Goal: Information Seeking & Learning: Check status

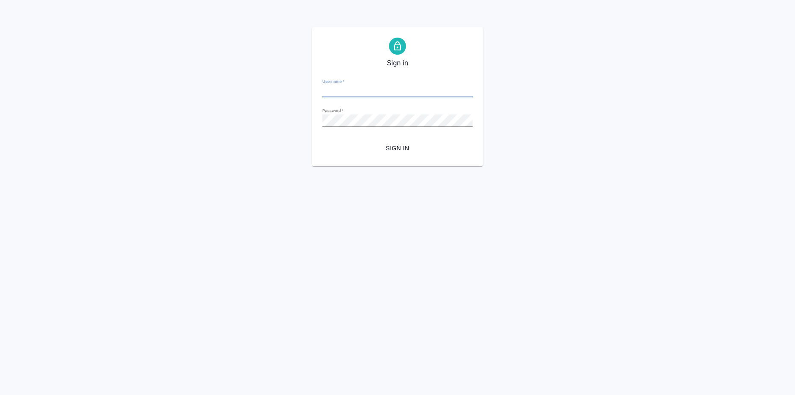
type input "sharkunova@awatera.com"
click at [392, 142] on button "Sign in" at bounding box center [397, 149] width 150 height 16
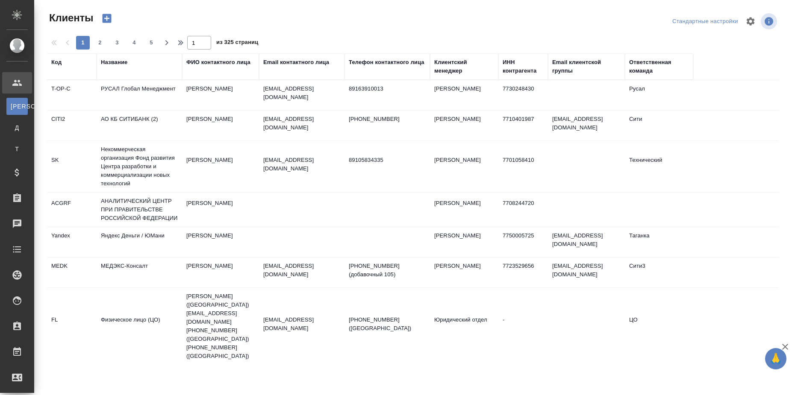
select select "RU"
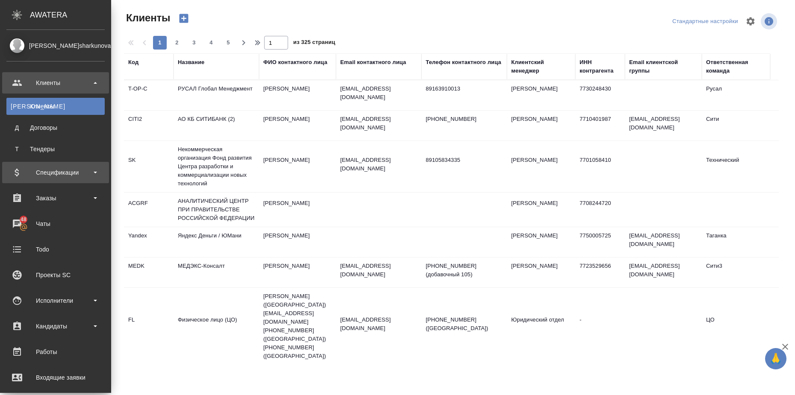
click at [87, 175] on div "Спецификации" at bounding box center [55, 172] width 98 height 13
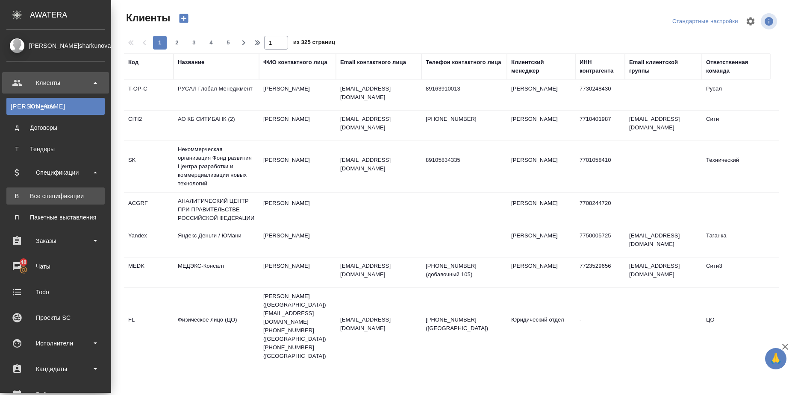
click at [79, 198] on div "Все спецификации" at bounding box center [56, 196] width 90 height 9
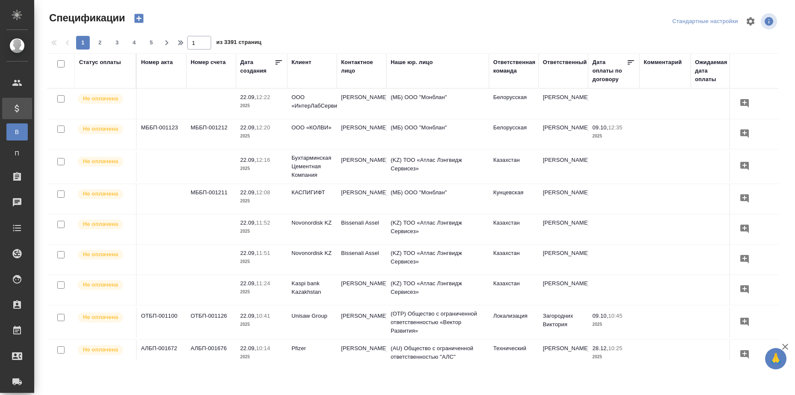
click at [106, 60] on div "Статус оплаты" at bounding box center [100, 62] width 42 height 9
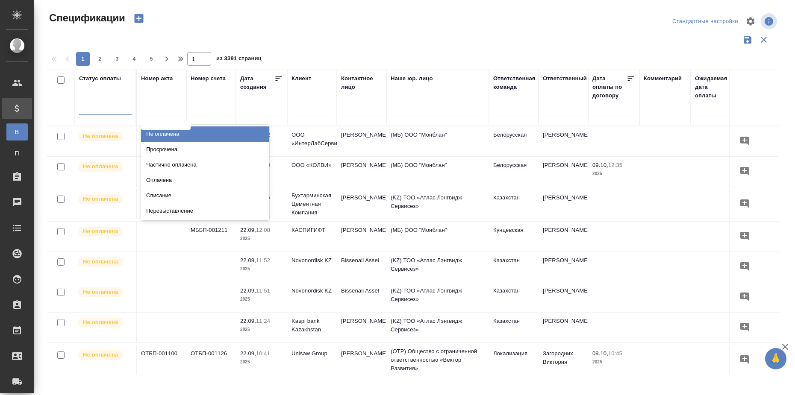
click at [106, 114] on div at bounding box center [105, 107] width 53 height 16
click at [156, 135] on div "Не оплачена" at bounding box center [205, 133] width 128 height 15
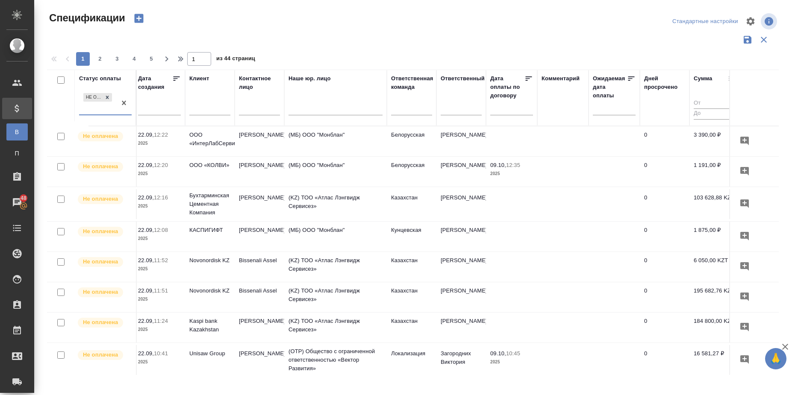
scroll to position [0, 112]
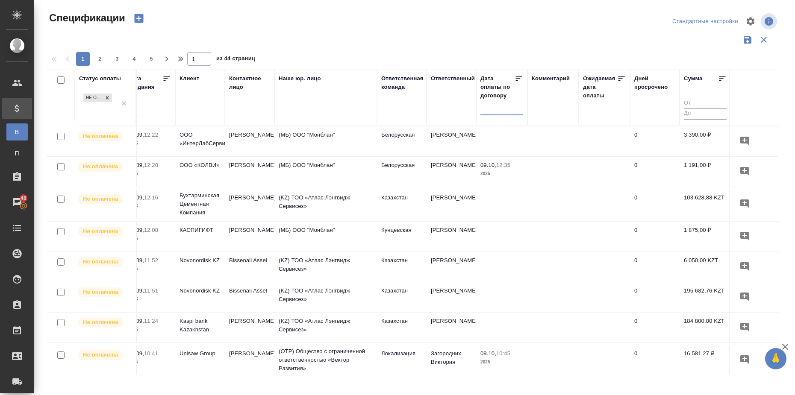
click at [507, 113] on input "text" at bounding box center [504, 108] width 38 height 12
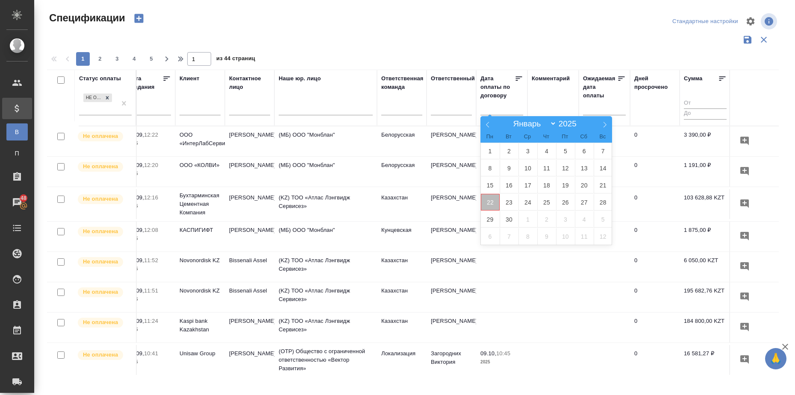
click at [485, 204] on span "22" at bounding box center [490, 202] width 19 height 17
type div "2025-09-21T21:00:00.000Z"
click at [601, 204] on span "28" at bounding box center [603, 202] width 19 height 17
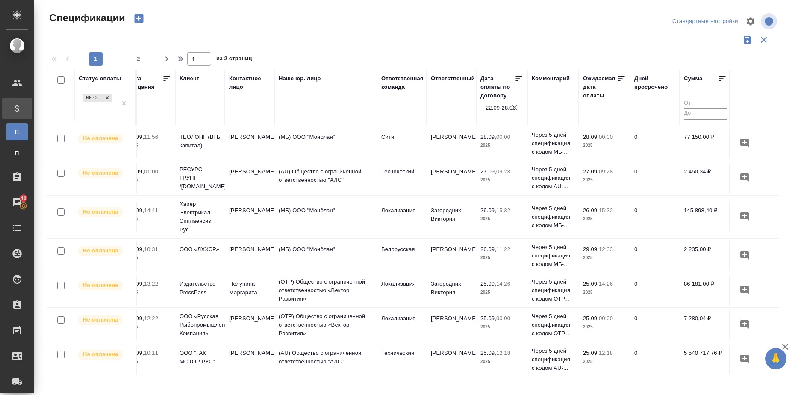
click at [720, 79] on icon at bounding box center [722, 78] width 9 height 9
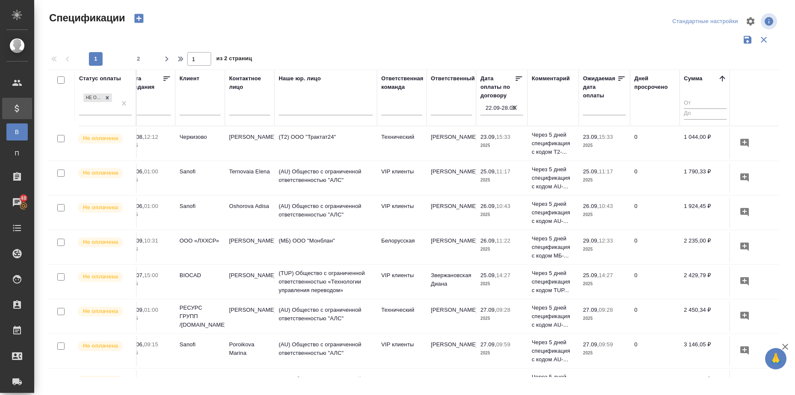
click at [720, 79] on icon at bounding box center [722, 78] width 9 height 9
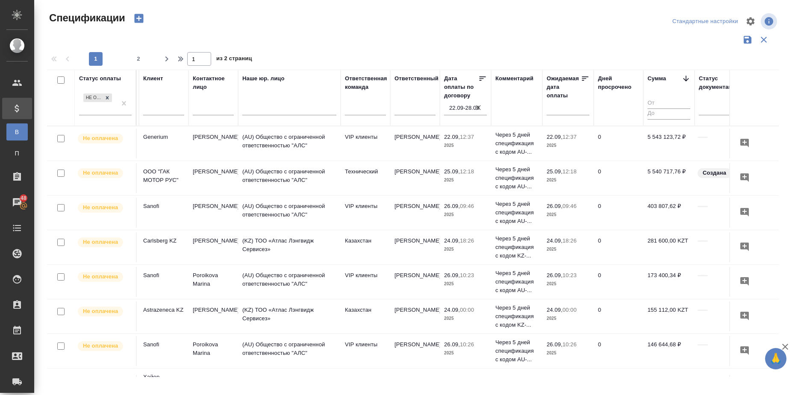
scroll to position [0, 152]
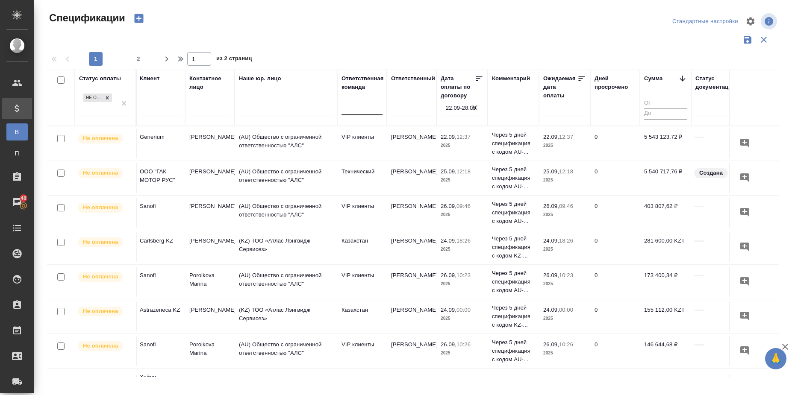
click at [363, 107] on div at bounding box center [361, 106] width 41 height 12
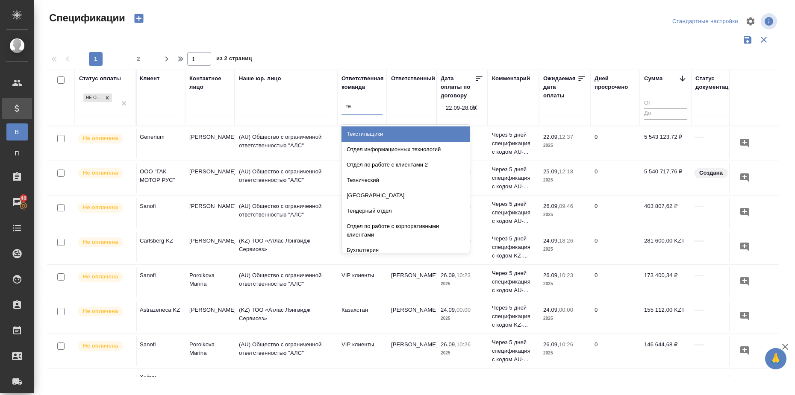
type input "тех"
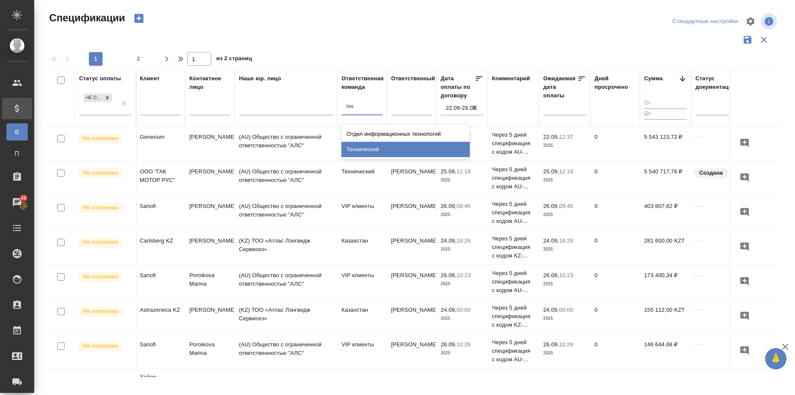
click at [382, 152] on div "Технический" at bounding box center [405, 149] width 128 height 15
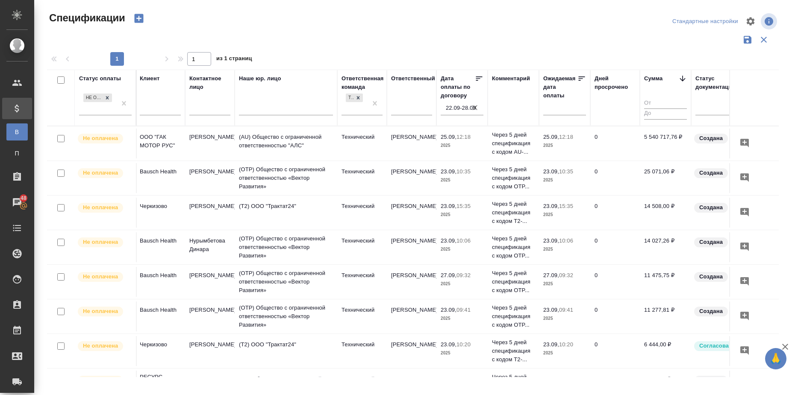
click at [548, 21] on div "Стандартные настройки" at bounding box center [658, 21] width 239 height 21
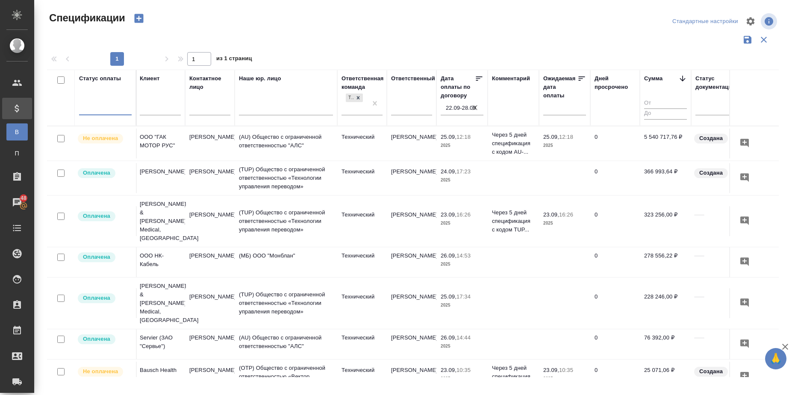
click at [475, 109] on icon "button" at bounding box center [474, 107] width 9 height 9
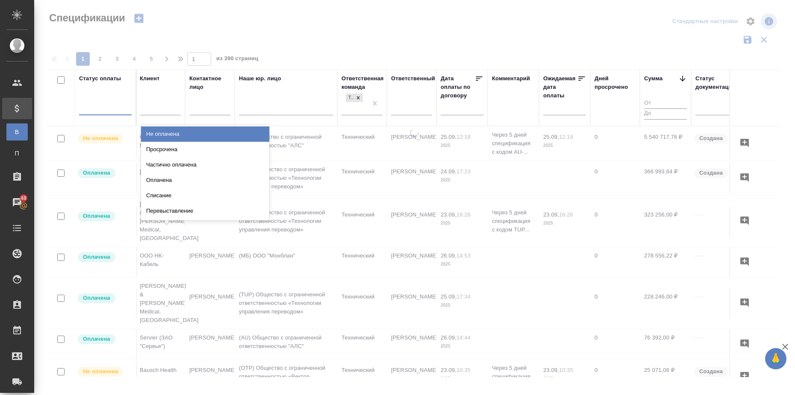
click at [89, 107] on div at bounding box center [105, 106] width 53 height 12
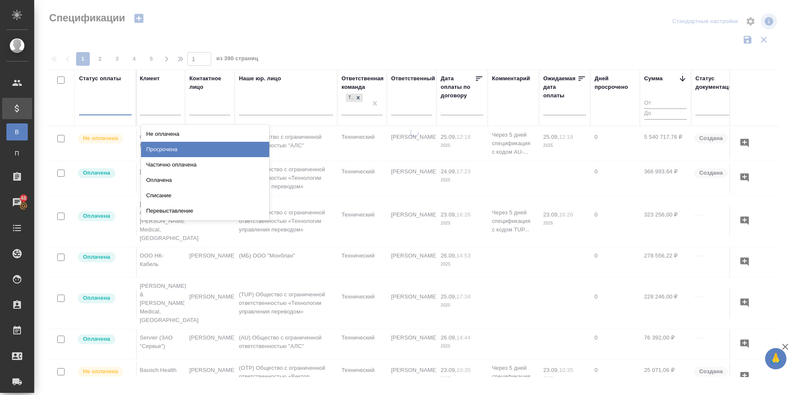
click at [162, 149] on div "Просрочена" at bounding box center [205, 149] width 128 height 15
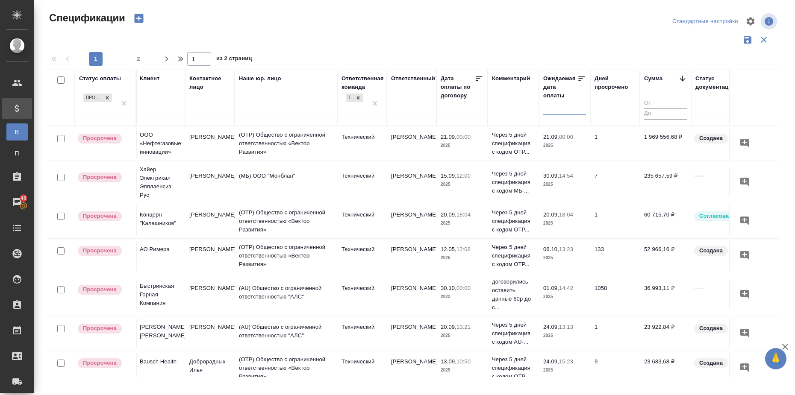
click at [570, 108] on input "text" at bounding box center [567, 108] width 38 height 12
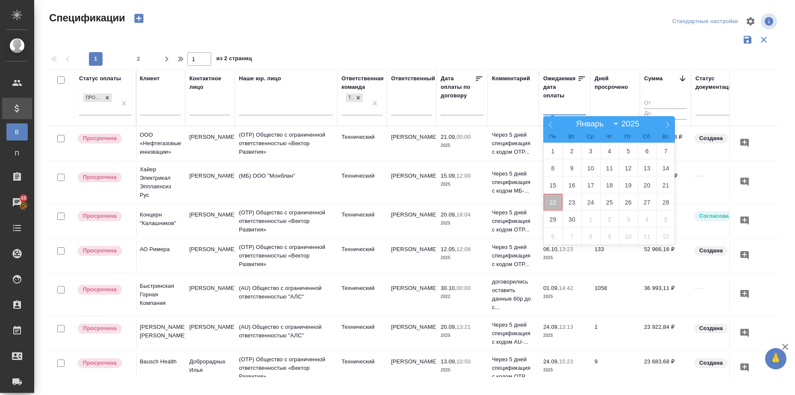
click at [551, 202] on span "22" at bounding box center [553, 202] width 19 height 17
type div "2025-09-21T21:00:00.000Z"
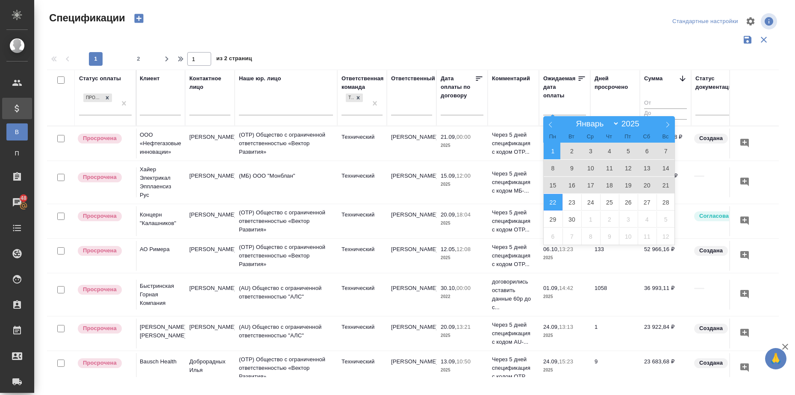
click at [549, 154] on span "1" at bounding box center [553, 151] width 19 height 17
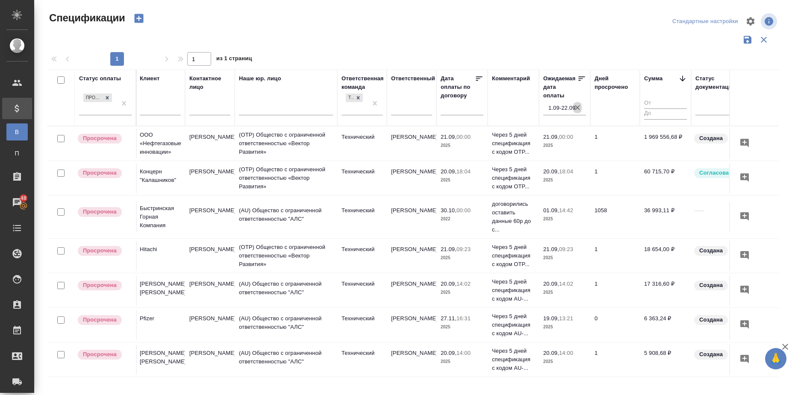
click at [579, 110] on icon "button" at bounding box center [577, 107] width 9 height 9
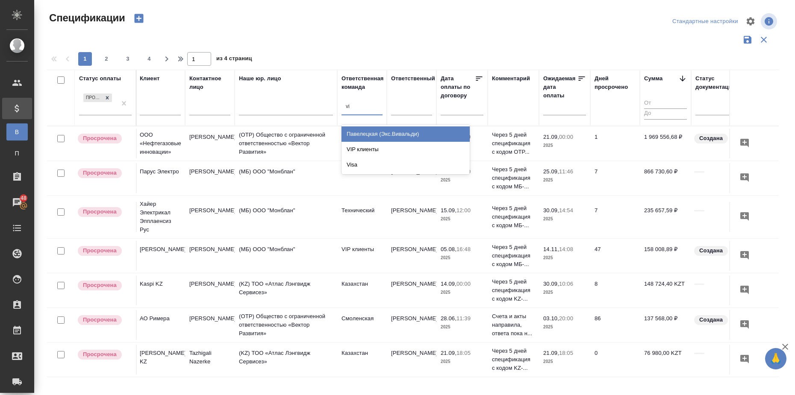
type input "vip"
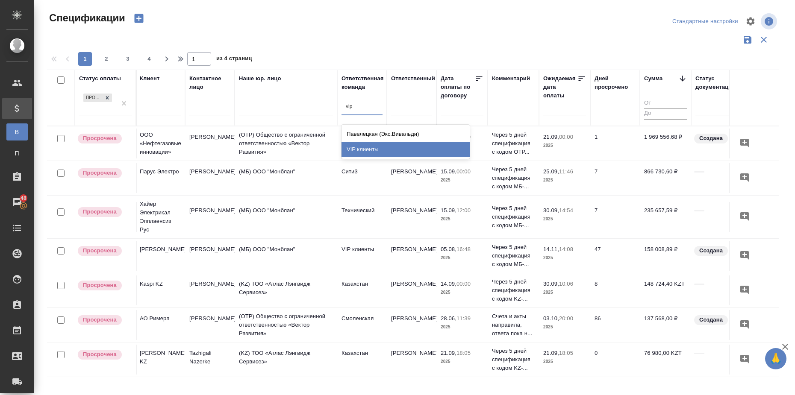
click at [366, 151] on div "VIP клиенты" at bounding box center [405, 149] width 128 height 15
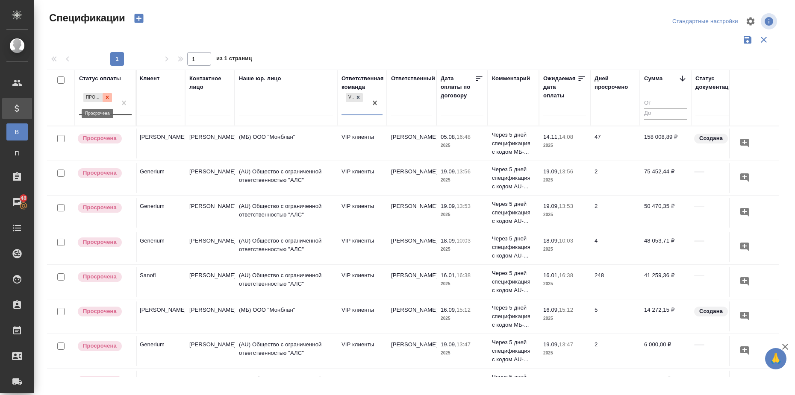
click at [107, 99] on icon at bounding box center [107, 97] width 6 height 6
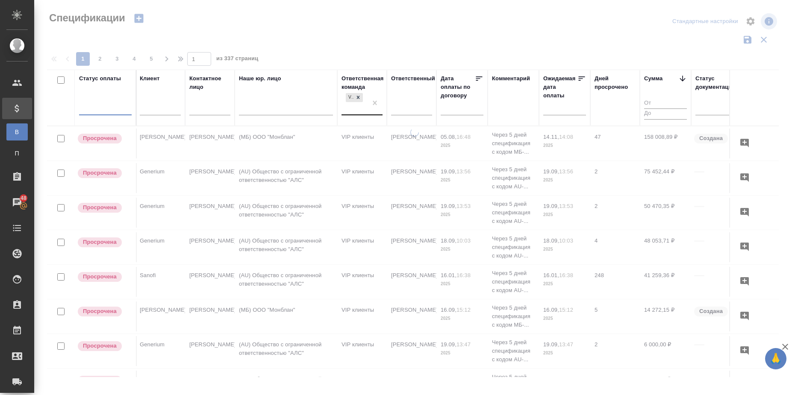
click at [105, 110] on div at bounding box center [105, 106] width 53 height 12
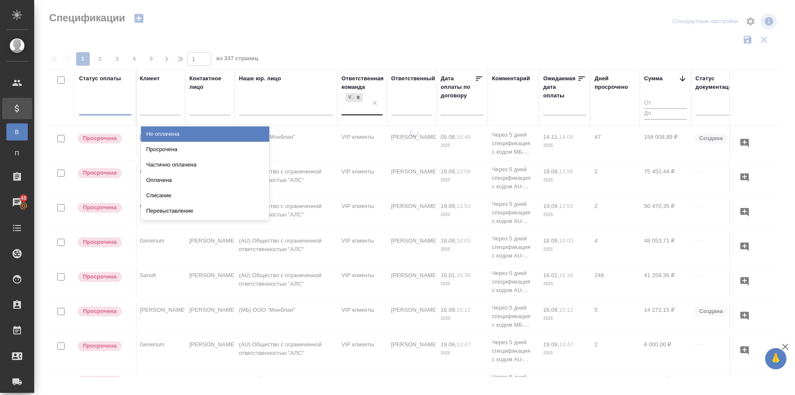
click at [171, 135] on div "Не оплачена" at bounding box center [205, 133] width 128 height 15
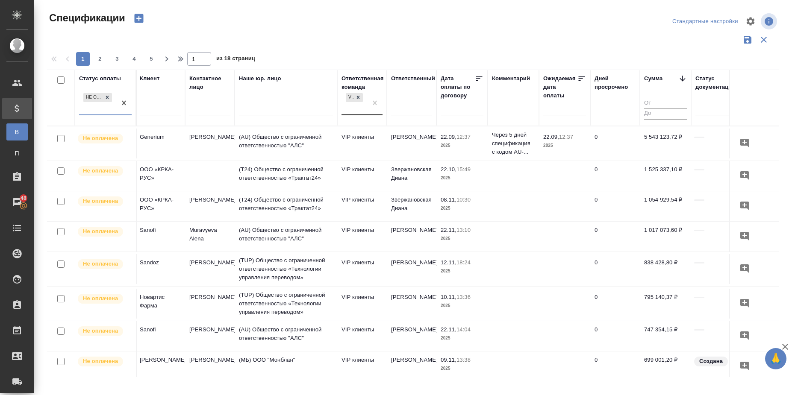
click at [460, 110] on input "text" at bounding box center [465, 108] width 38 height 12
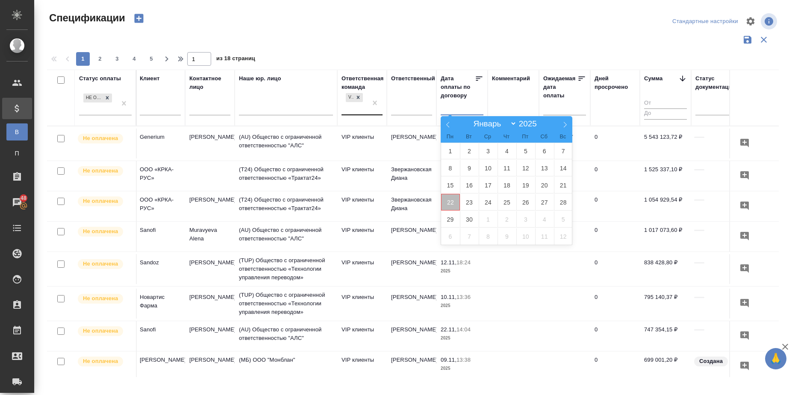
click at [450, 202] on span "22" at bounding box center [450, 202] width 19 height 17
type div "2025-09-21T21:00:00.000Z"
click at [562, 200] on span "28" at bounding box center [563, 202] width 19 height 17
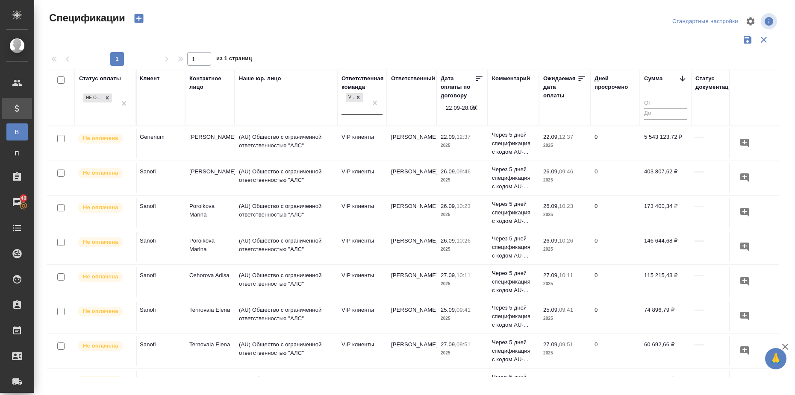
click at [580, 47] on div at bounding box center [413, 40] width 732 height 16
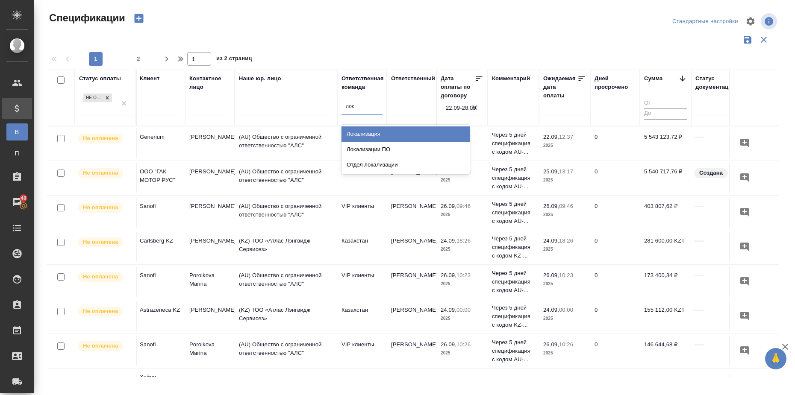
type input "лока"
click at [394, 129] on div "Локализация" at bounding box center [405, 133] width 128 height 15
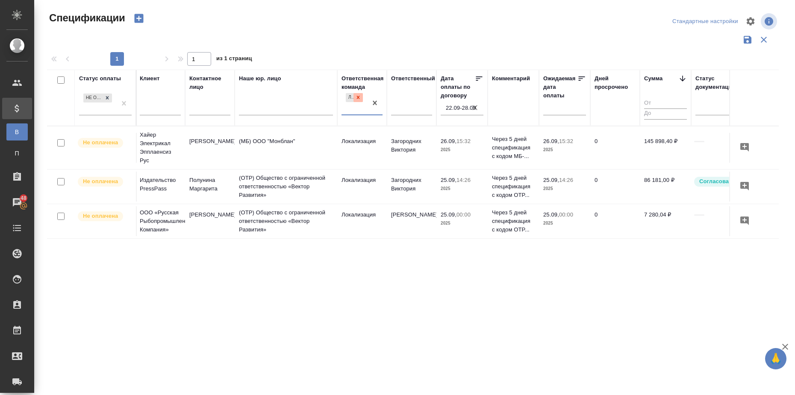
click at [359, 95] on icon at bounding box center [358, 97] width 6 height 6
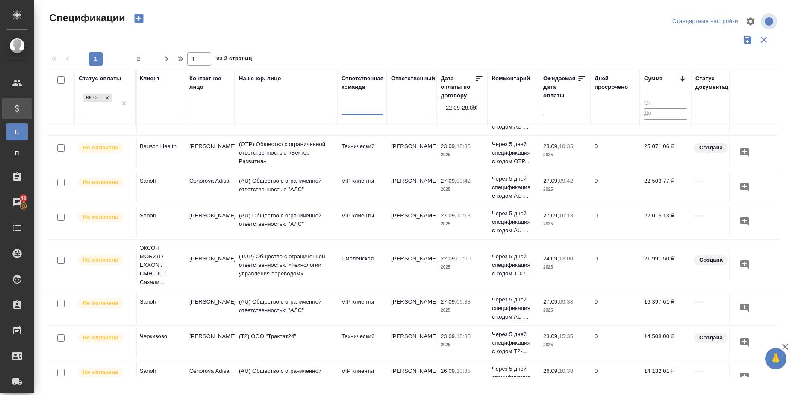
scroll to position [641, 152]
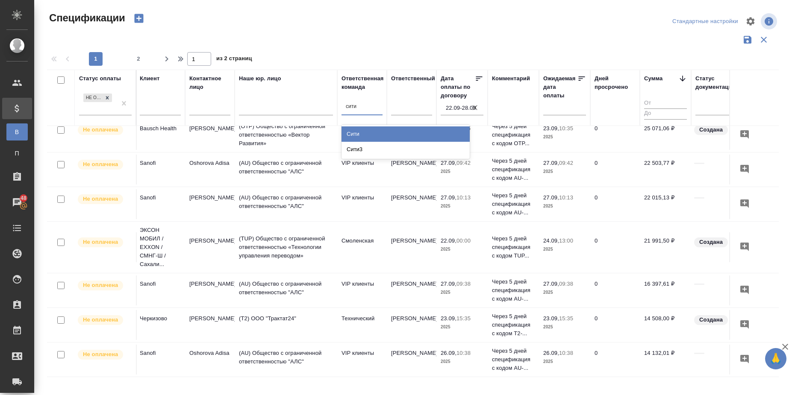
type input "сити"
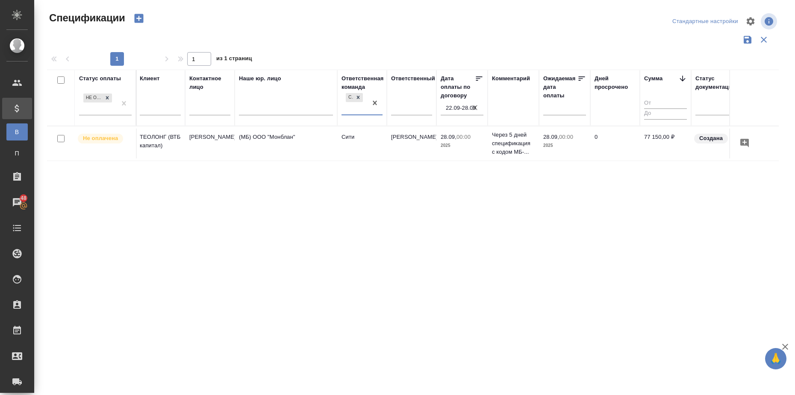
scroll to position [0, 152]
type input "сити3"
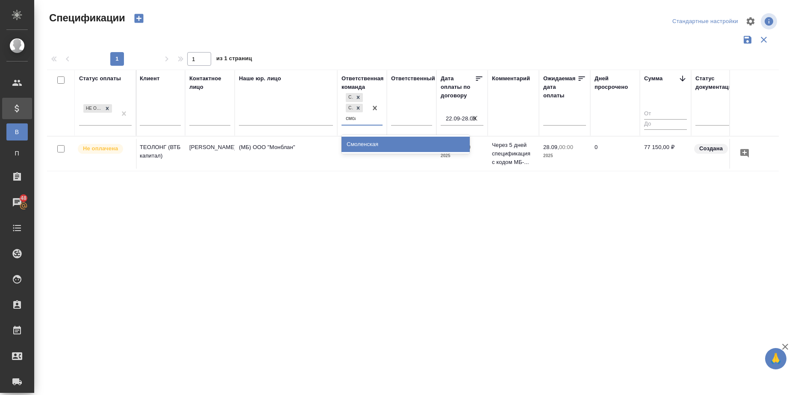
type input "смоле"
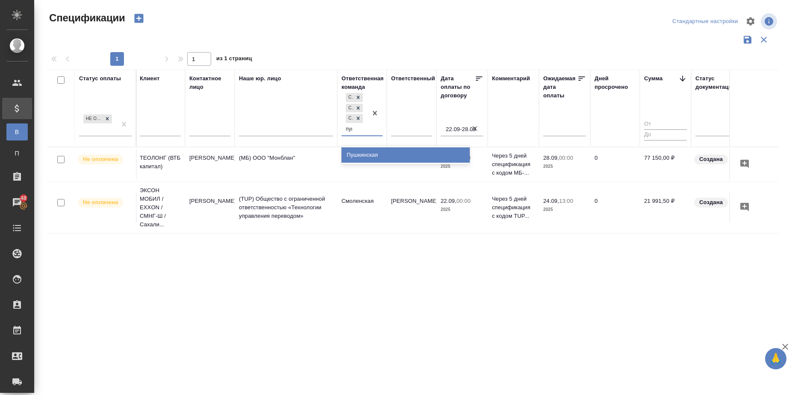
type input "пушк"
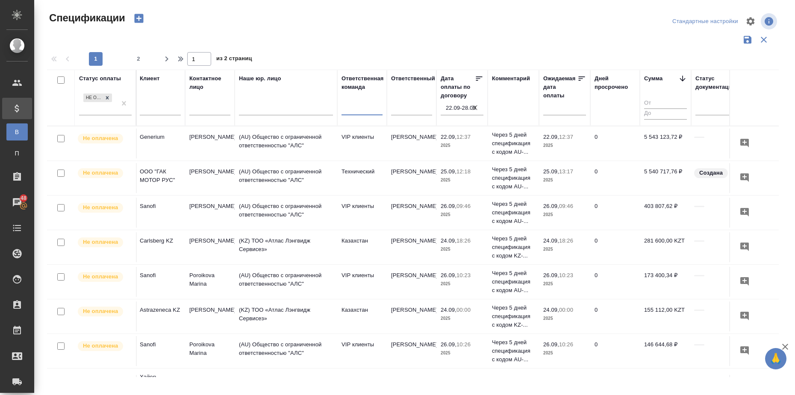
click at [474, 107] on icon "button" at bounding box center [474, 107] width 5 height 5
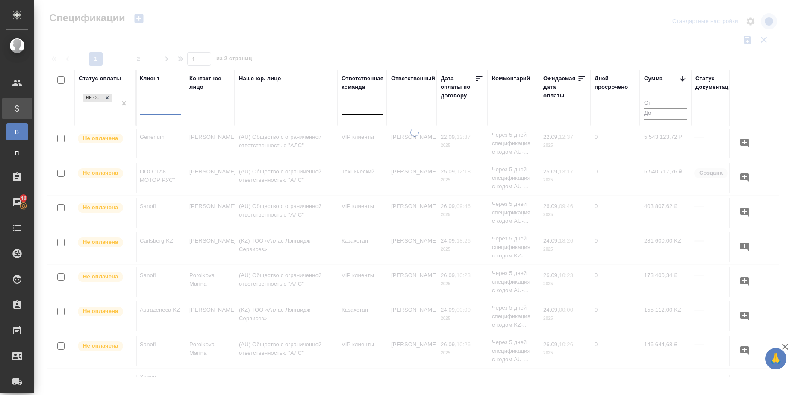
click at [155, 108] on input "text" at bounding box center [160, 109] width 41 height 11
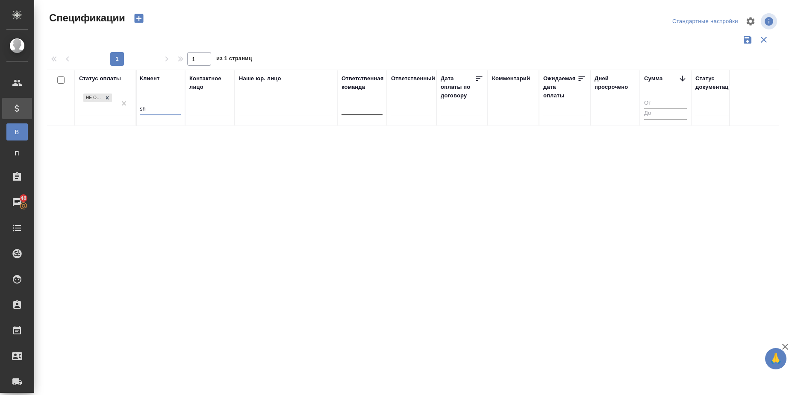
type input "s"
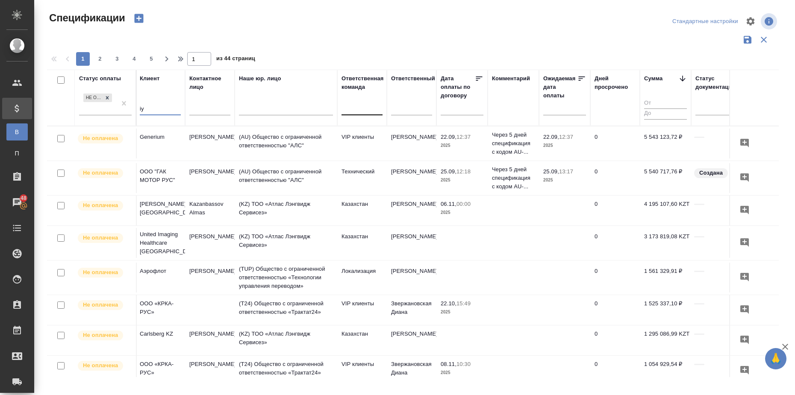
type input "i"
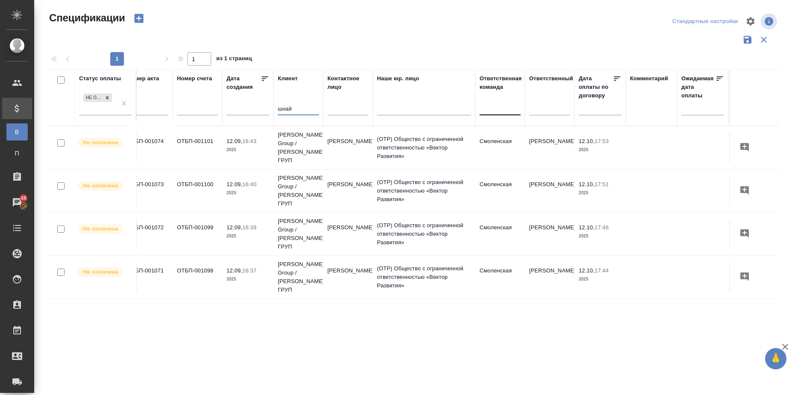
scroll to position [0, 0]
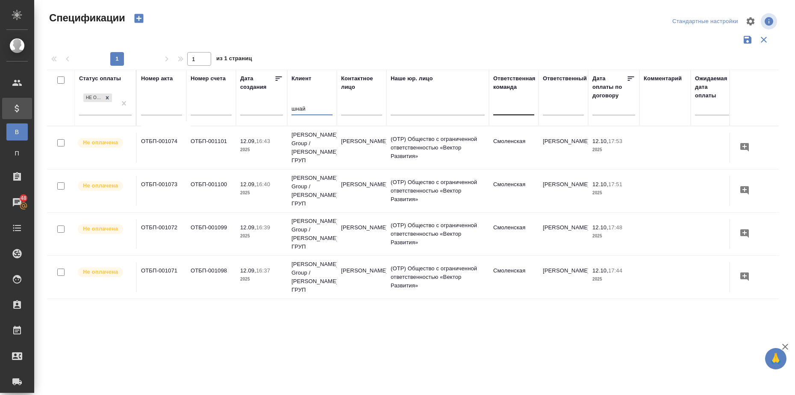
click at [109, 98] on icon at bounding box center [107, 98] width 6 height 6
type input "шнай"
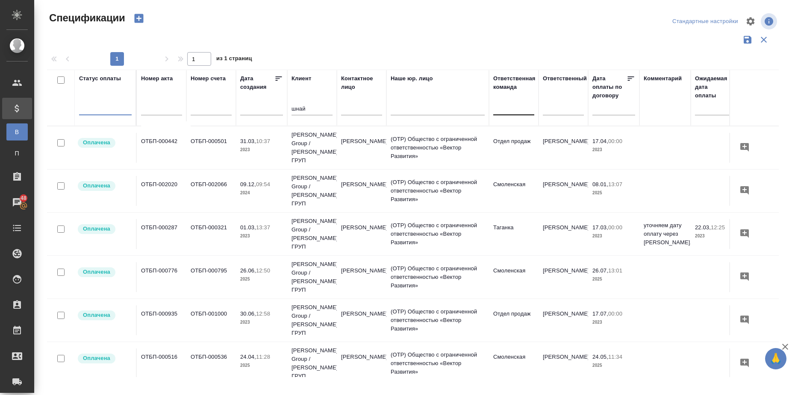
click at [106, 110] on div at bounding box center [105, 106] width 53 height 12
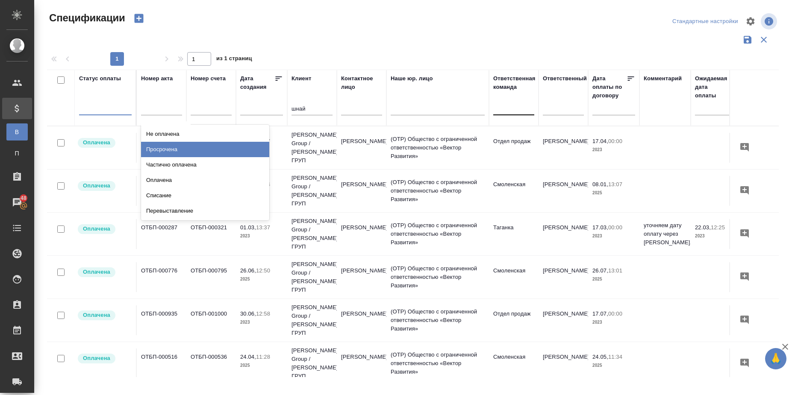
click at [169, 142] on div "Просрочена" at bounding box center [205, 149] width 128 height 15
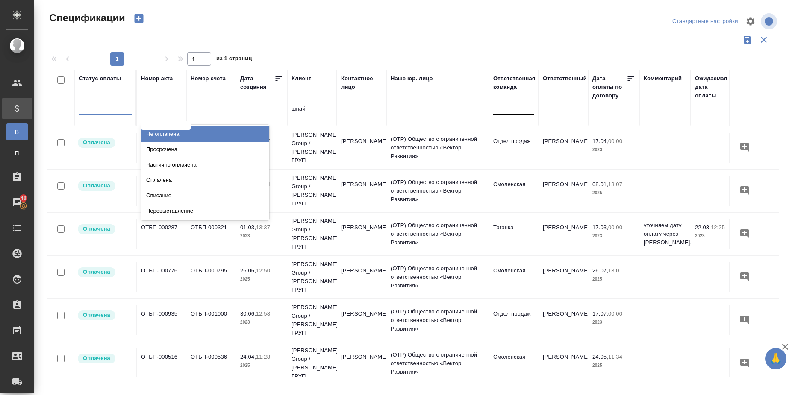
click at [101, 109] on div at bounding box center [105, 106] width 53 height 12
click at [172, 134] on div "Не оплачена" at bounding box center [205, 133] width 128 height 15
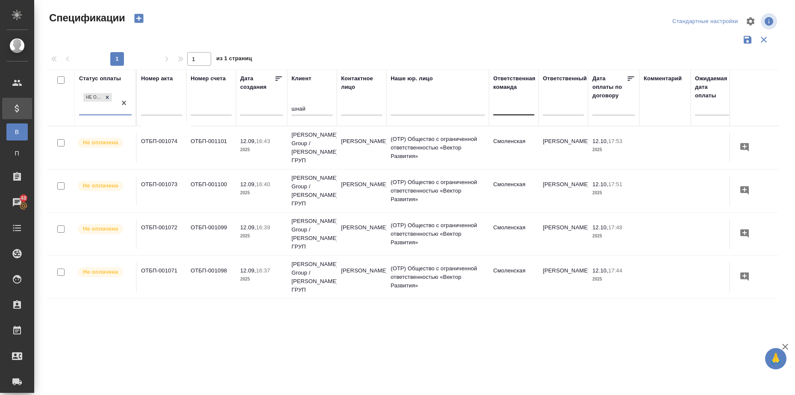
click at [94, 114] on div "Не оплачена" at bounding box center [97, 102] width 37 height 23
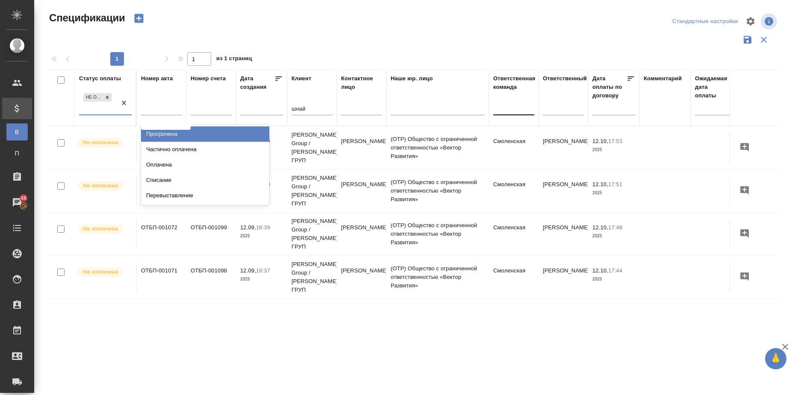
click at [164, 137] on div "Просрочена" at bounding box center [205, 133] width 128 height 15
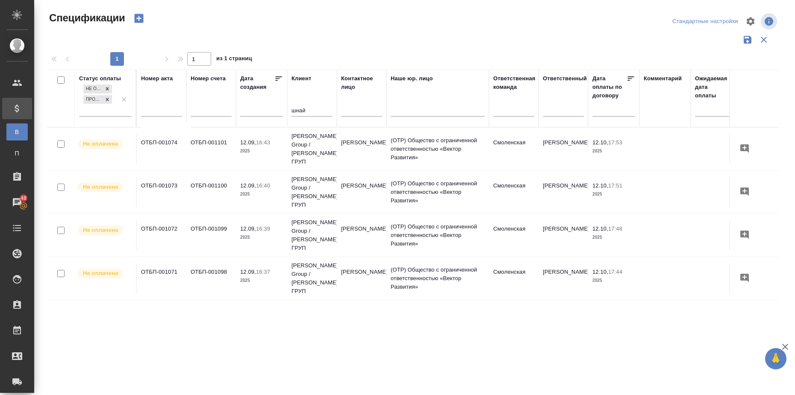
click at [612, 142] on p "17:53" at bounding box center [615, 142] width 14 height 6
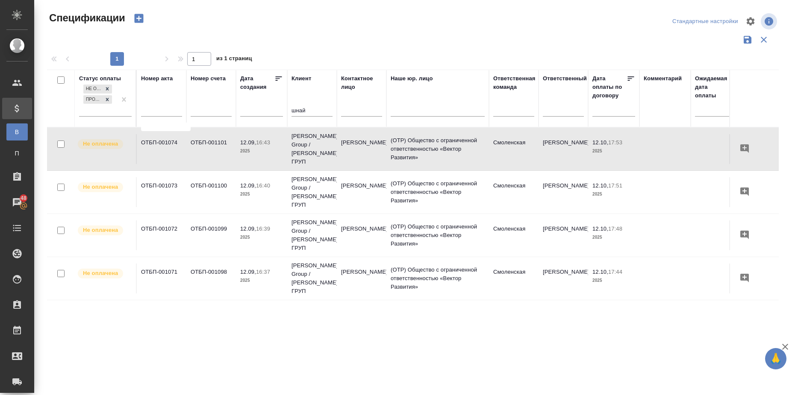
click at [310, 110] on input "шнай" at bounding box center [311, 111] width 41 height 11
type input "ш"
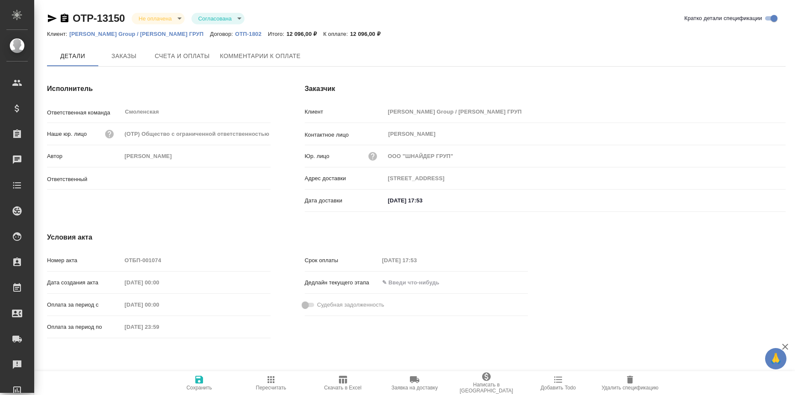
type input "[PERSON_NAME]"
type input "[STREET_ADDRESS]"
click at [141, 34] on p "Schneider Group / ШНАЙДЕР ГРУП" at bounding box center [139, 34] width 141 height 6
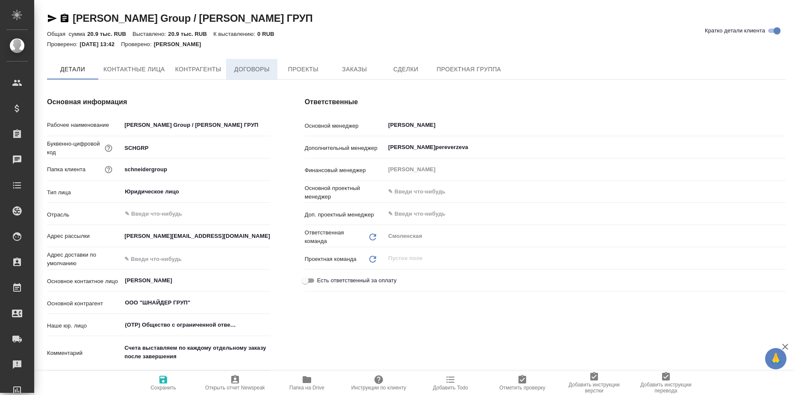
type textarea "x"
click at [253, 67] on span "Договоры" at bounding box center [251, 70] width 41 height 11
type textarea "x"
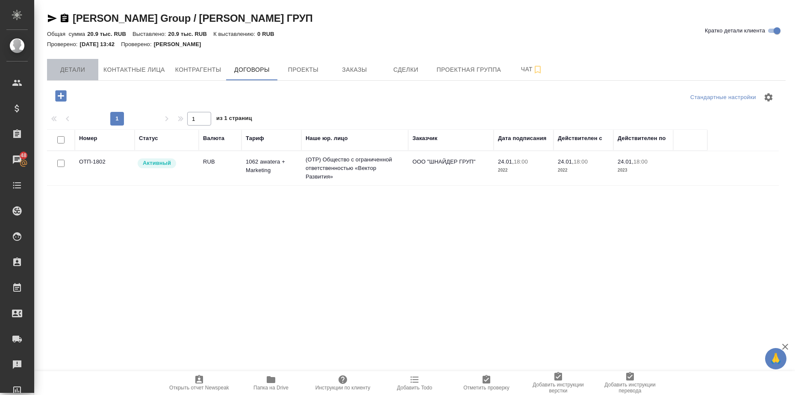
click at [78, 68] on span "Детали" at bounding box center [72, 70] width 41 height 11
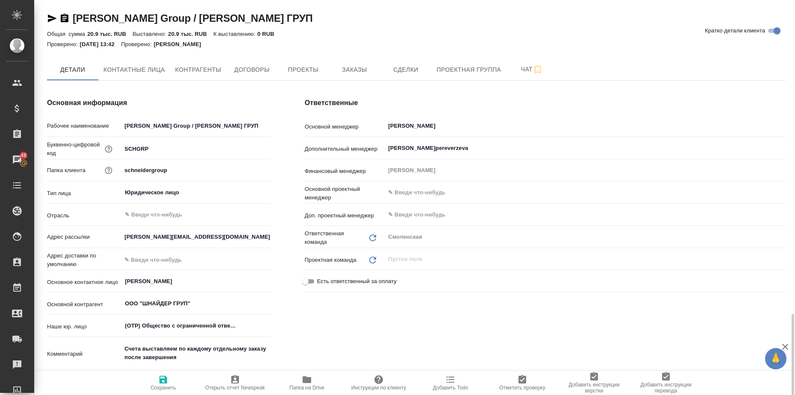
scroll to position [267, 0]
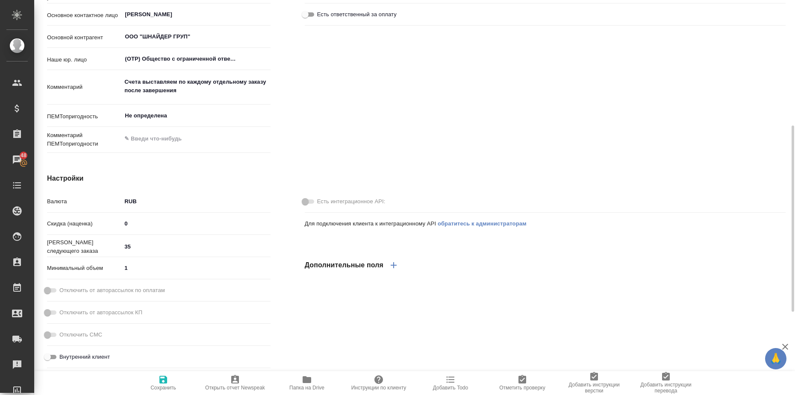
type textarea "x"
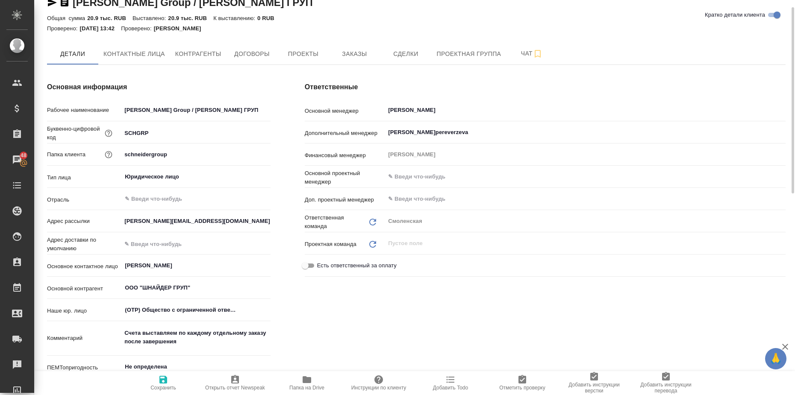
scroll to position [0, 0]
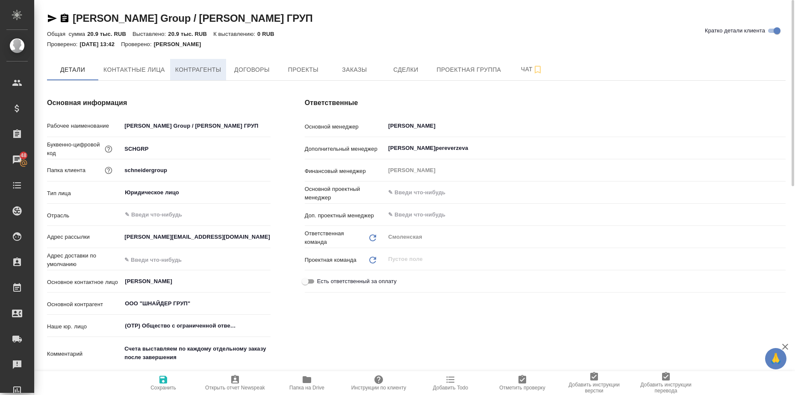
click at [202, 71] on span "Контрагенты" at bounding box center [198, 70] width 46 height 11
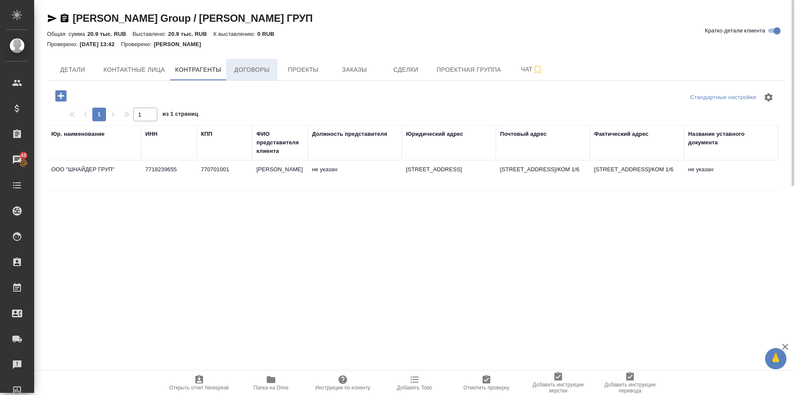
click at [249, 71] on span "Договоры" at bounding box center [251, 70] width 41 height 11
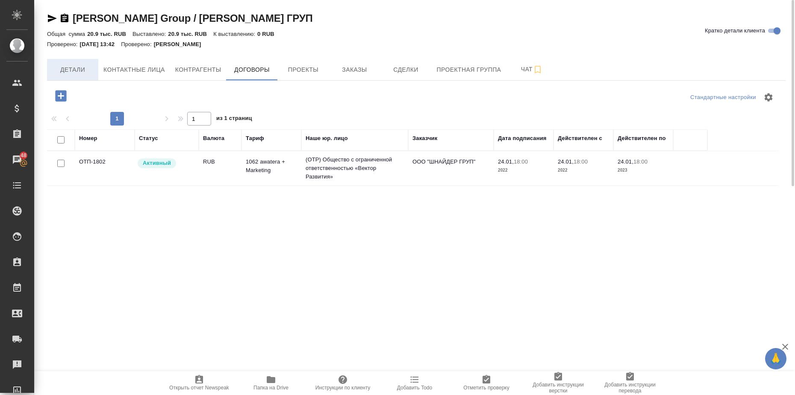
click at [74, 71] on span "Детали" at bounding box center [72, 70] width 41 height 11
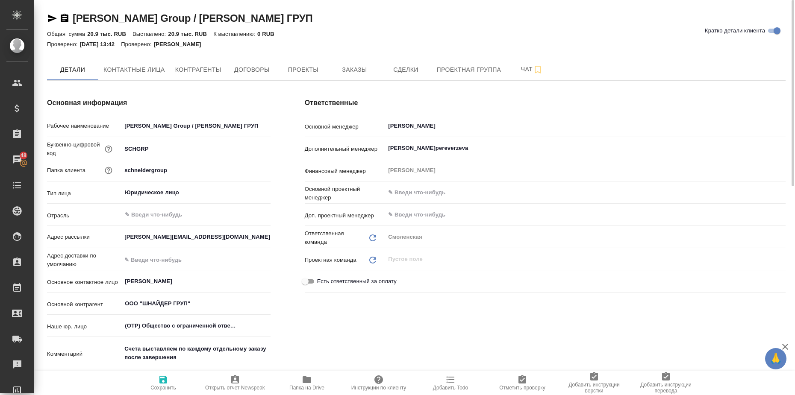
type textarea "x"
click at [246, 71] on span "Договоры" at bounding box center [251, 70] width 41 height 11
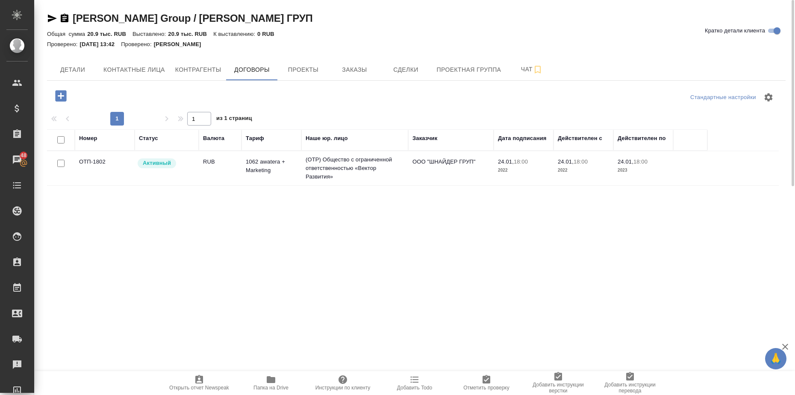
click at [90, 160] on td "ОТП-1802" at bounding box center [105, 168] width 60 height 30
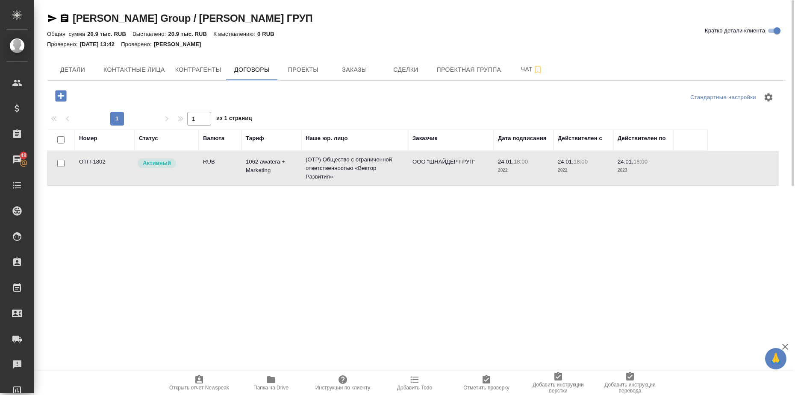
click at [269, 382] on icon "button" at bounding box center [271, 379] width 9 height 7
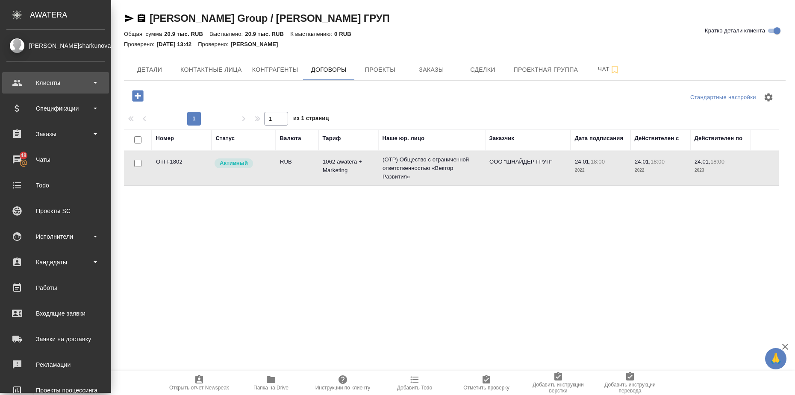
click at [78, 79] on div "Клиенты" at bounding box center [55, 82] width 98 height 13
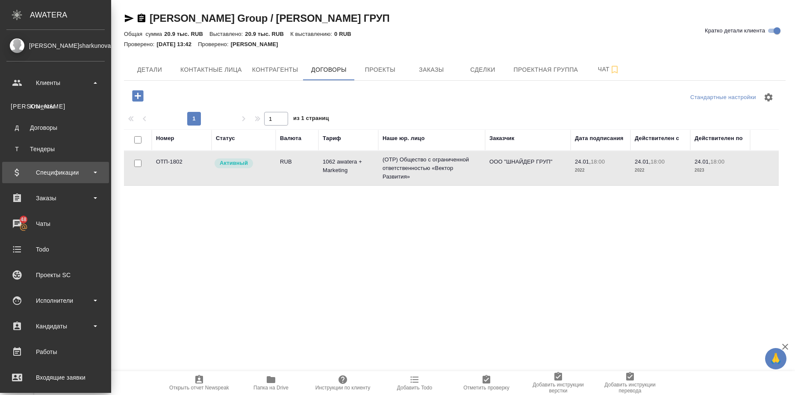
click at [96, 174] on div "Спецификации" at bounding box center [55, 172] width 98 height 13
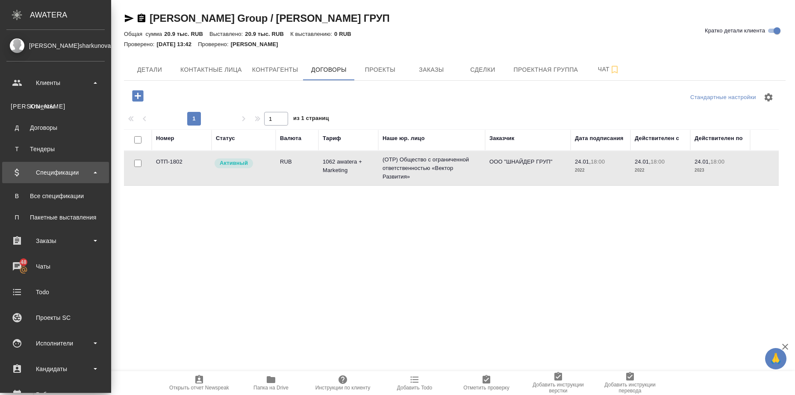
click at [85, 170] on div "Спецификации" at bounding box center [55, 172] width 98 height 13
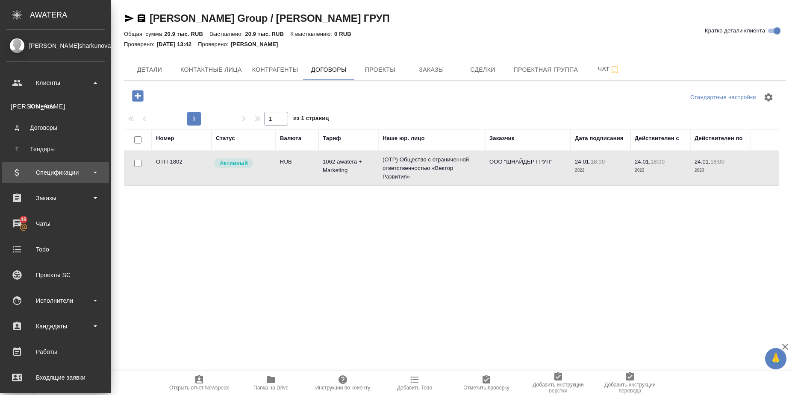
click at [86, 176] on div "Спецификации" at bounding box center [55, 172] width 98 height 13
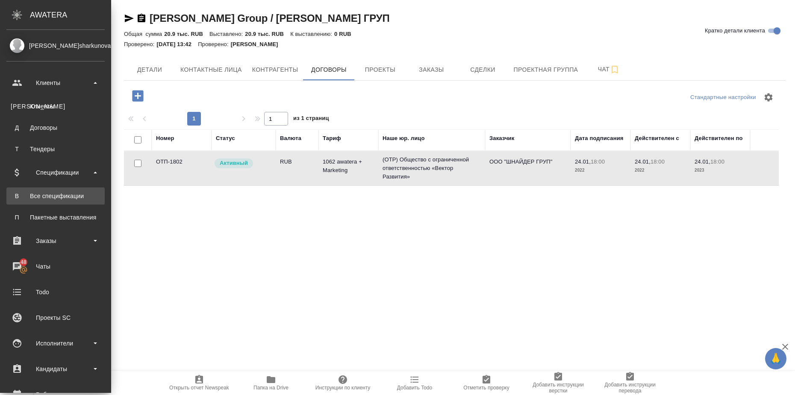
click at [80, 199] on div "Все спецификации" at bounding box center [56, 196] width 90 height 9
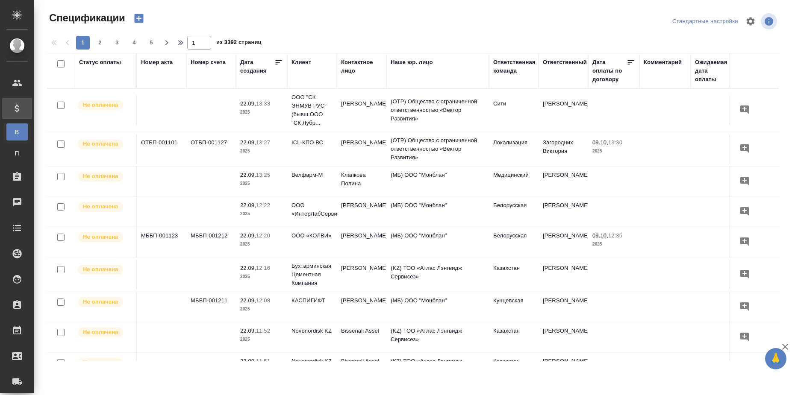
click at [101, 63] on div "Статус оплаты" at bounding box center [100, 62] width 42 height 9
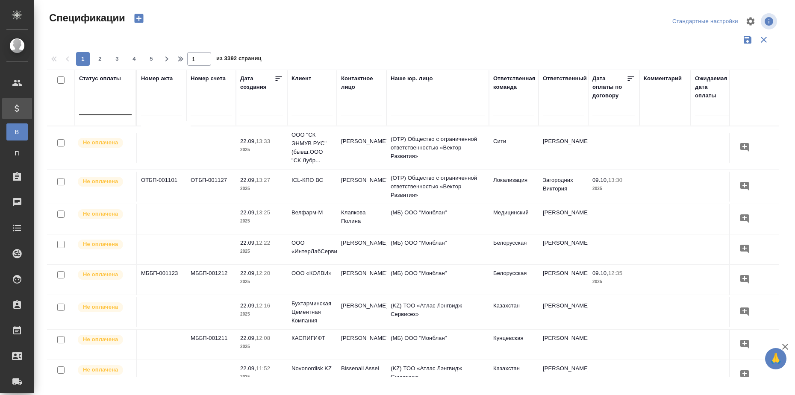
click at [98, 109] on div at bounding box center [105, 106] width 53 height 12
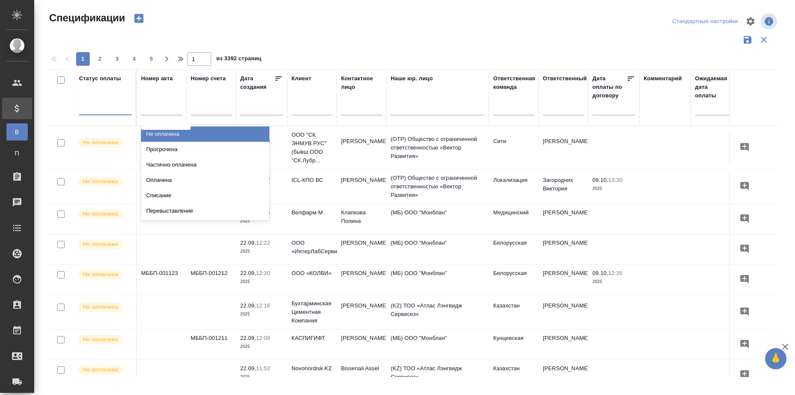
click at [170, 137] on div "Не оплачена" at bounding box center [205, 133] width 128 height 15
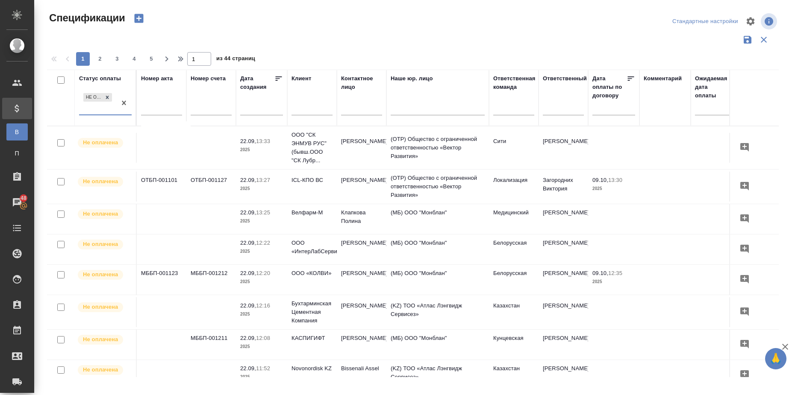
click at [325, 109] on input "text" at bounding box center [311, 109] width 41 height 11
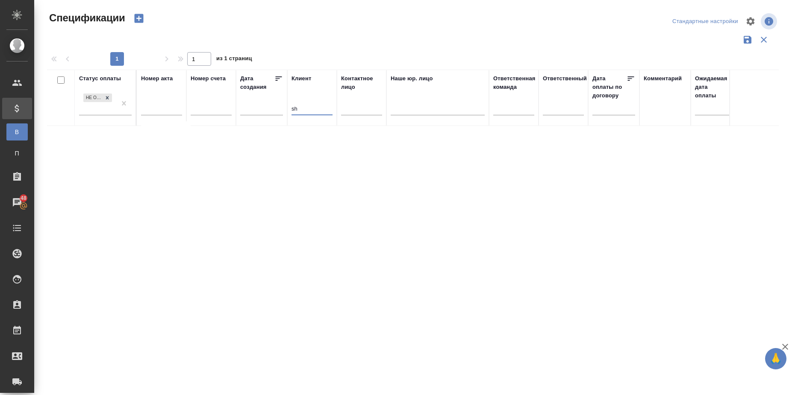
type input "s"
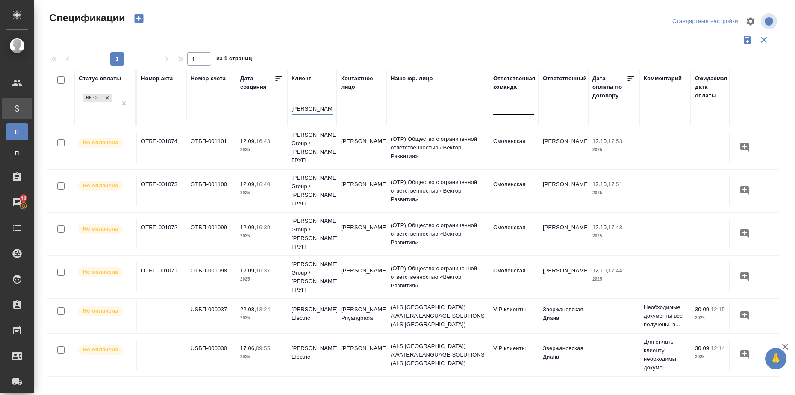
type input "schneider"
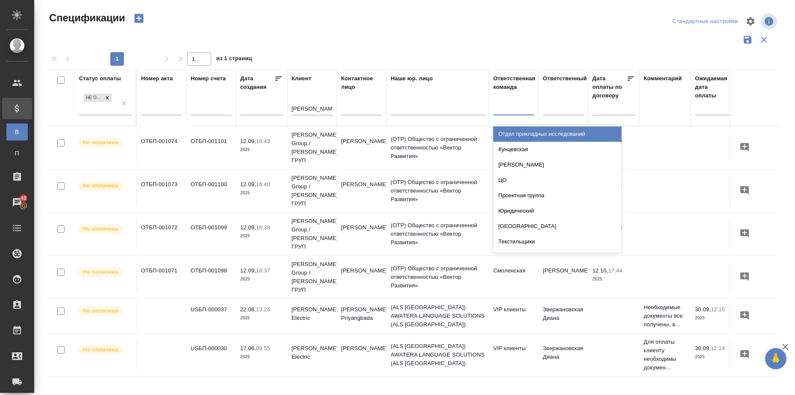
click at [520, 112] on div at bounding box center [513, 106] width 41 height 12
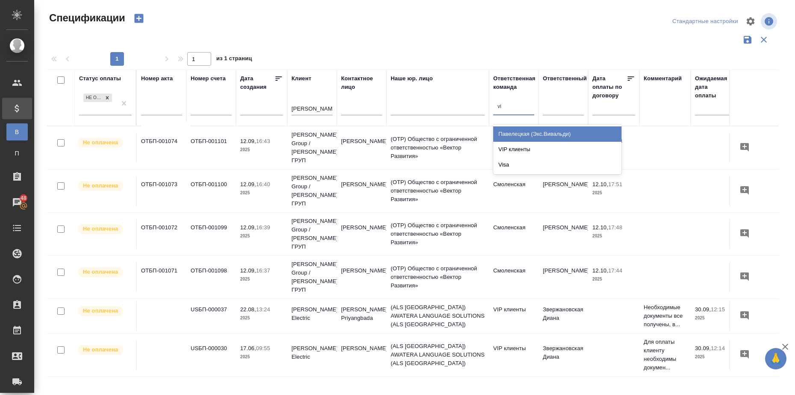
type input "vip"
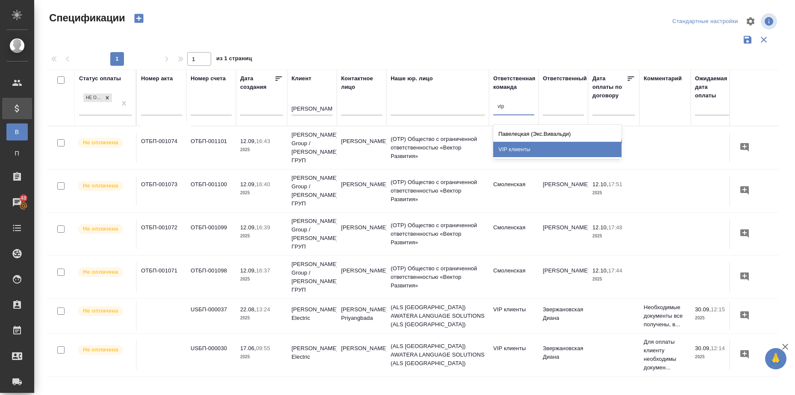
click at [525, 147] on div "VIP клиенты" at bounding box center [557, 149] width 128 height 15
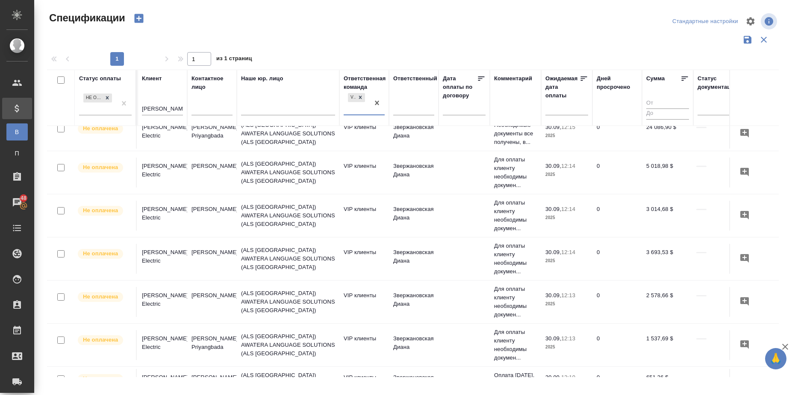
scroll to position [9, 150]
click at [550, 355] on td "30.09, 12:13 2025" at bounding box center [566, 347] width 51 height 30
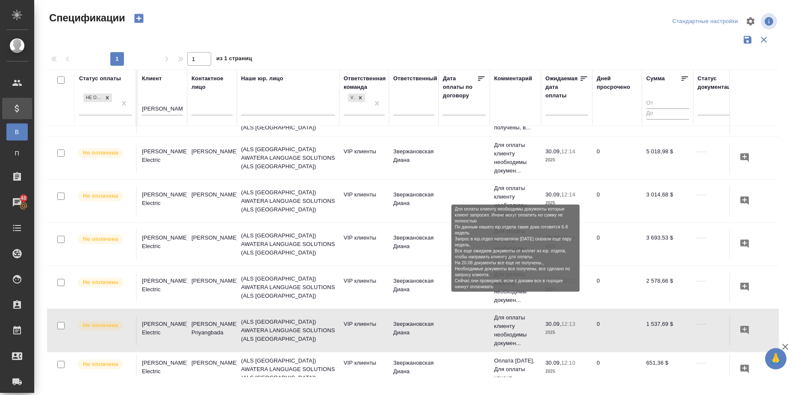
scroll to position [0, 150]
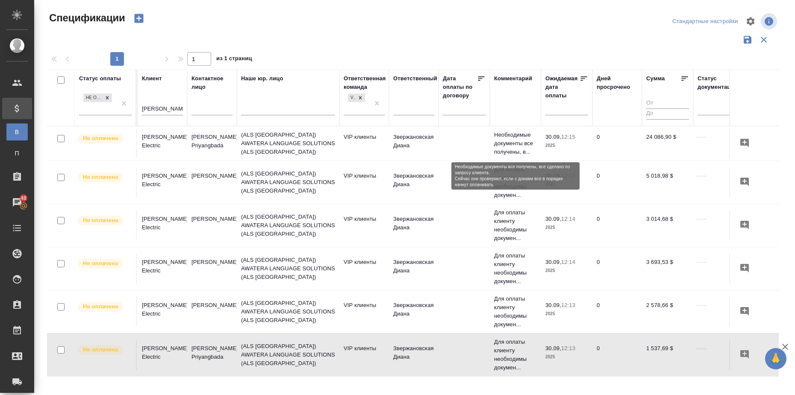
click at [507, 137] on p "Необходимые документы все получены, в..." at bounding box center [515, 144] width 43 height 26
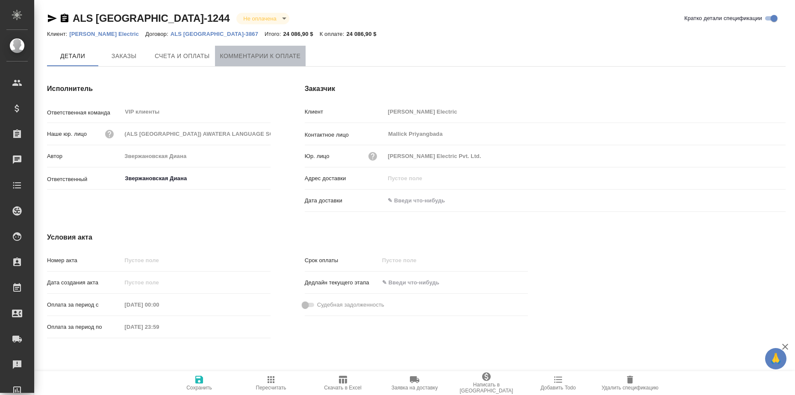
click at [251, 58] on span "Комментарии к оплате" at bounding box center [260, 56] width 81 height 11
